Goal: Subscribe to service/newsletter

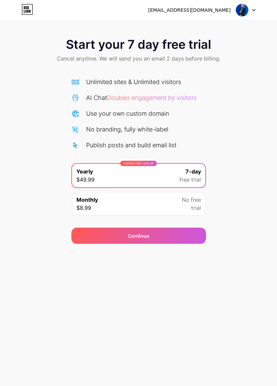
click at [255, 10] on icon at bounding box center [253, 10] width 3 height 2
click at [241, 13] on img at bounding box center [241, 10] width 13 height 13
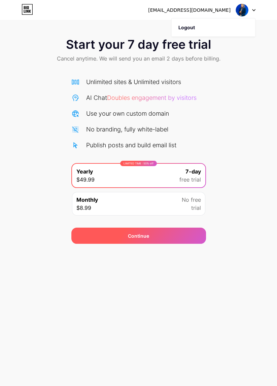
click at [152, 238] on div "Continue" at bounding box center [138, 236] width 135 height 16
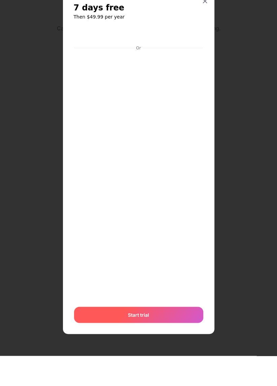
click at [164, 353] on div "Start trial" at bounding box center [138, 345] width 129 height 16
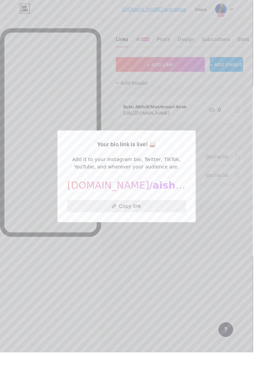
click at [150, 233] on button "Copy link" at bounding box center [139, 225] width 130 height 13
click at [175, 301] on div at bounding box center [138, 193] width 277 height 386
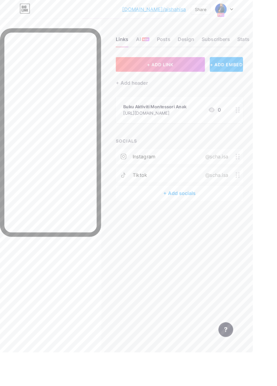
click at [192, 121] on div "https://drive.google.com/file/d/1z3jiHrNLm3-9CVtNvtPEndgz-DyhlI5a/view?usp=shar…" at bounding box center [169, 123] width 69 height 7
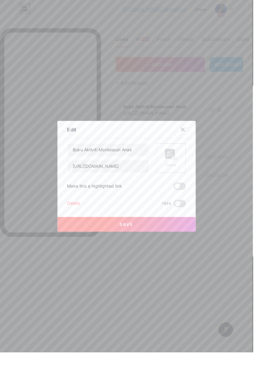
click at [191, 175] on rect at bounding box center [190, 173] width 5 height 3
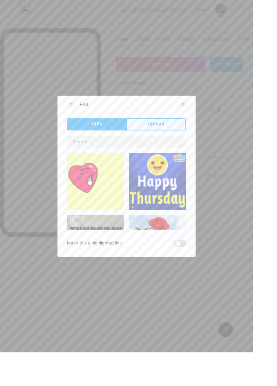
click at [192, 143] on button "Upload" at bounding box center [171, 136] width 65 height 13
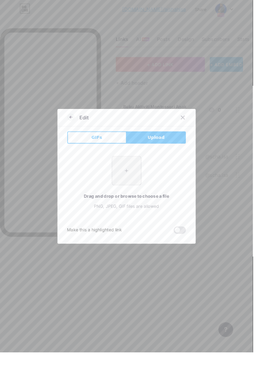
click at [145, 197] on input "file" at bounding box center [139, 187] width 32 height 32
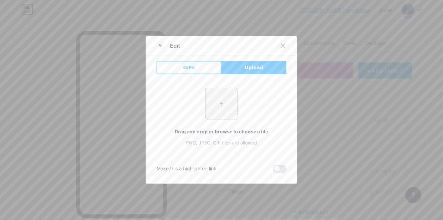
click at [277, 52] on div at bounding box center [283, 46] width 12 height 12
